Goal: Check status: Check status

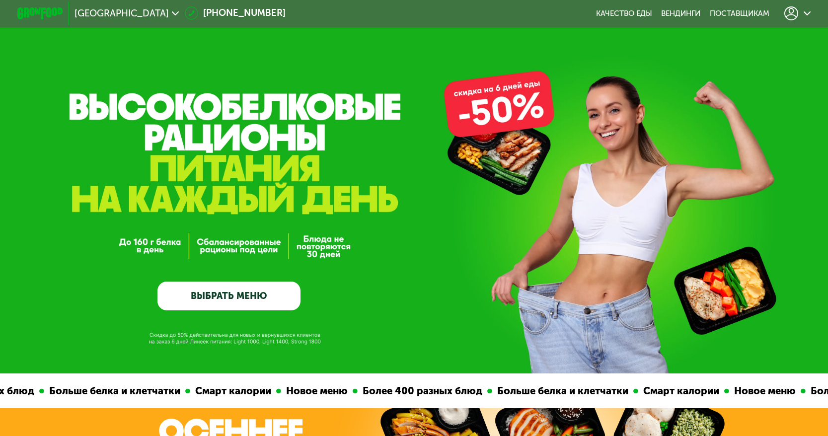
click at [809, 12] on icon at bounding box center [807, 13] width 7 height 7
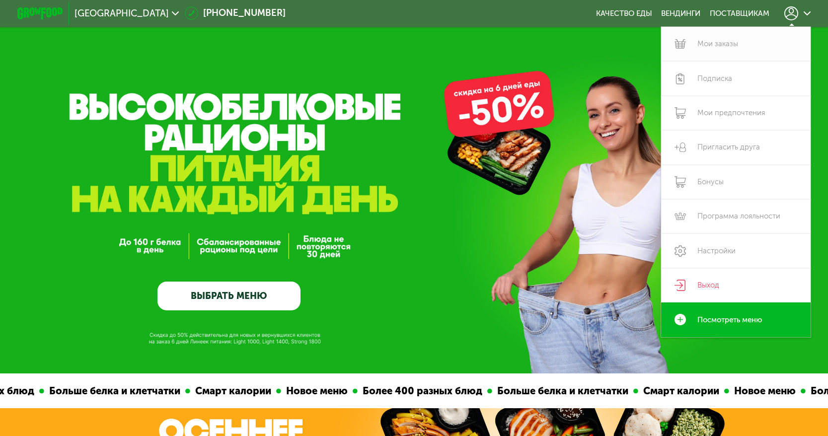
click at [722, 38] on link "Мои заказы" at bounding box center [736, 44] width 150 height 34
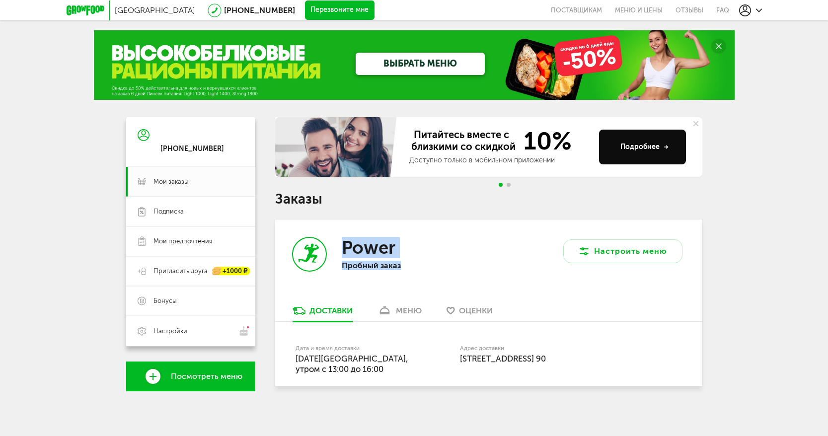
drag, startPoint x: 399, startPoint y: 264, endPoint x: 345, endPoint y: 248, distance: 55.8
click at [345, 248] on div "Power Пробный заказ" at bounding box center [406, 262] width 129 height 51
click at [770, 250] on div "Москва 8 (800) 555-21-78 Перезвоните мне поставщикам Меню и цены Отзывы FAQ 8 (…" at bounding box center [414, 218] width 828 height 437
click at [409, 315] on div "меню" at bounding box center [409, 310] width 26 height 9
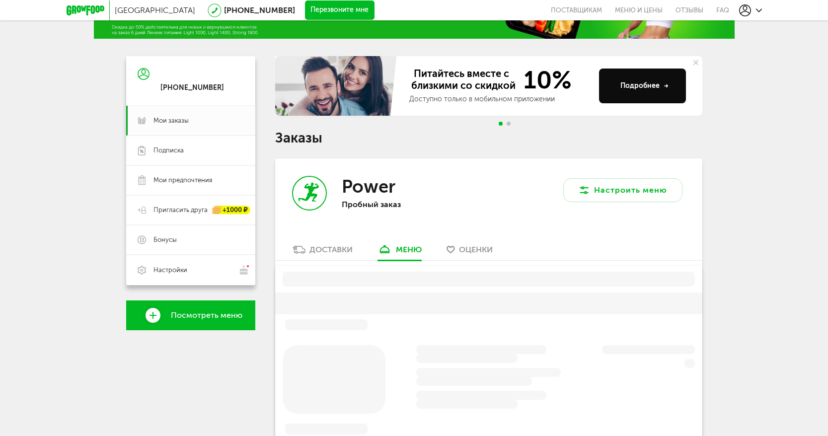
scroll to position [195, 0]
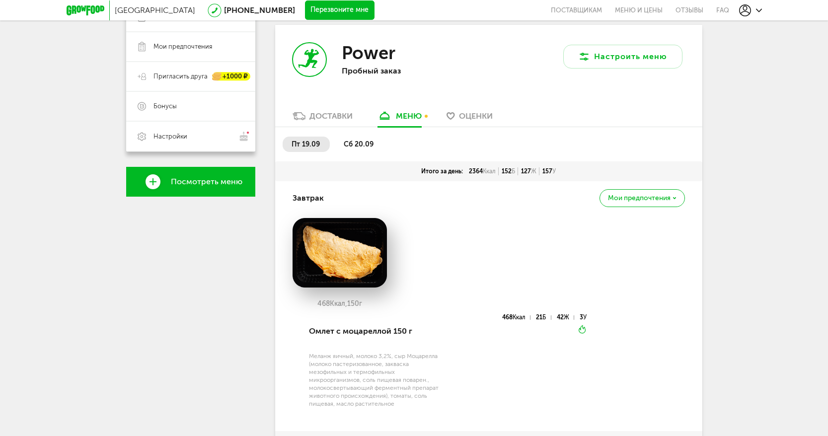
click at [315, 115] on div "Доставки" at bounding box center [330, 115] width 43 height 9
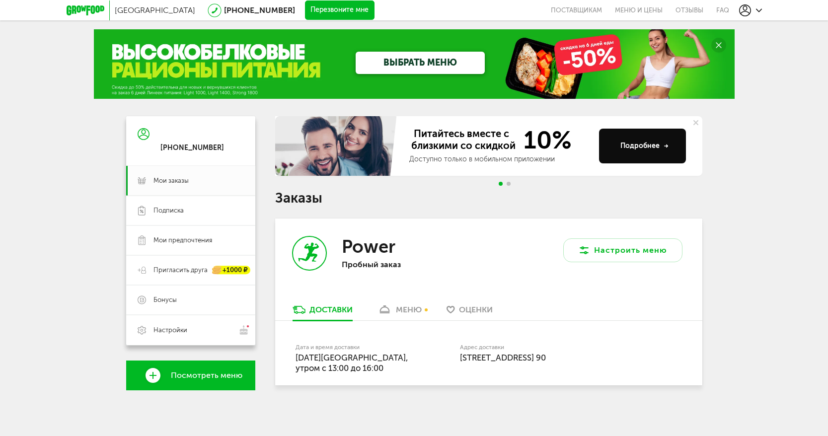
scroll to position [1, 0]
